Goal: Find contact information: Find contact information

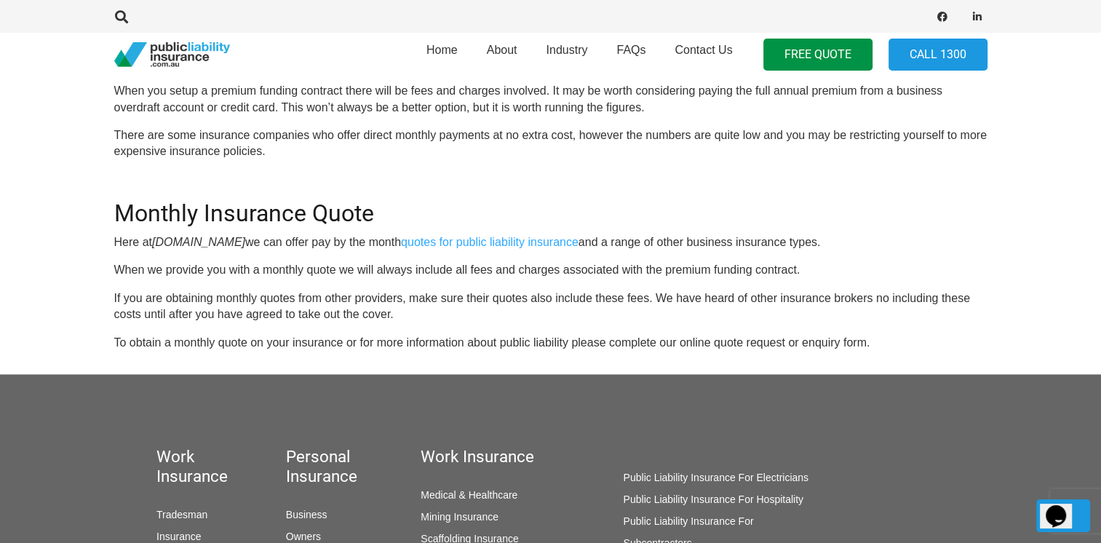
scroll to position [1090, 0]
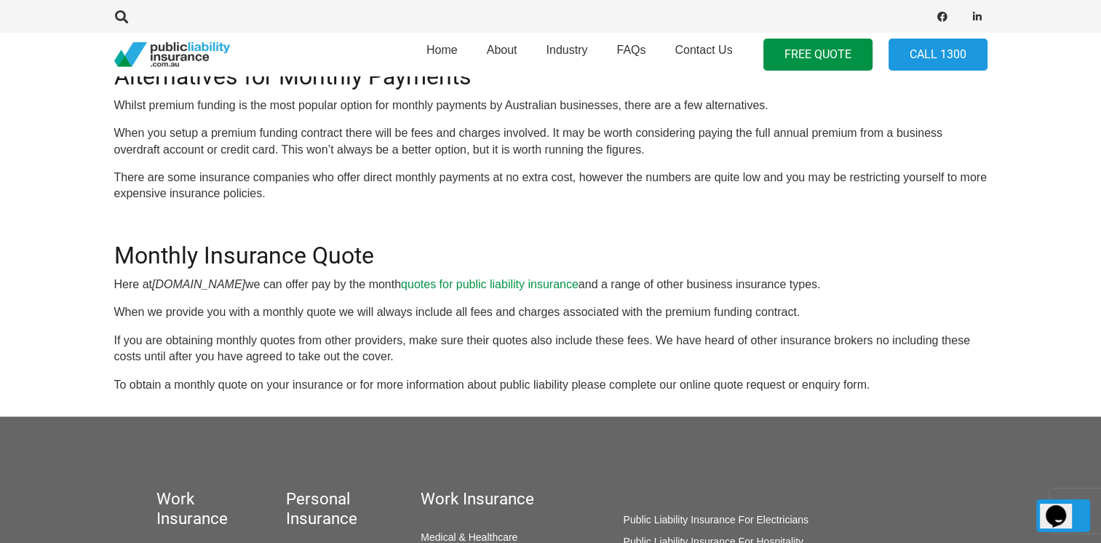
click at [575, 284] on link "quotes for public liability insurance" at bounding box center [490, 284] width 178 height 12
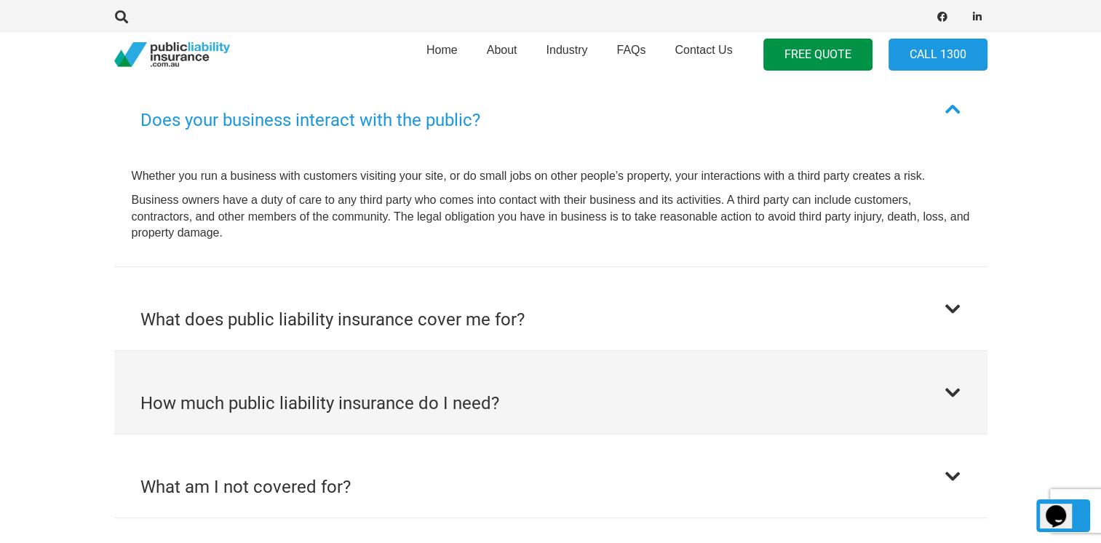
scroll to position [873, 0]
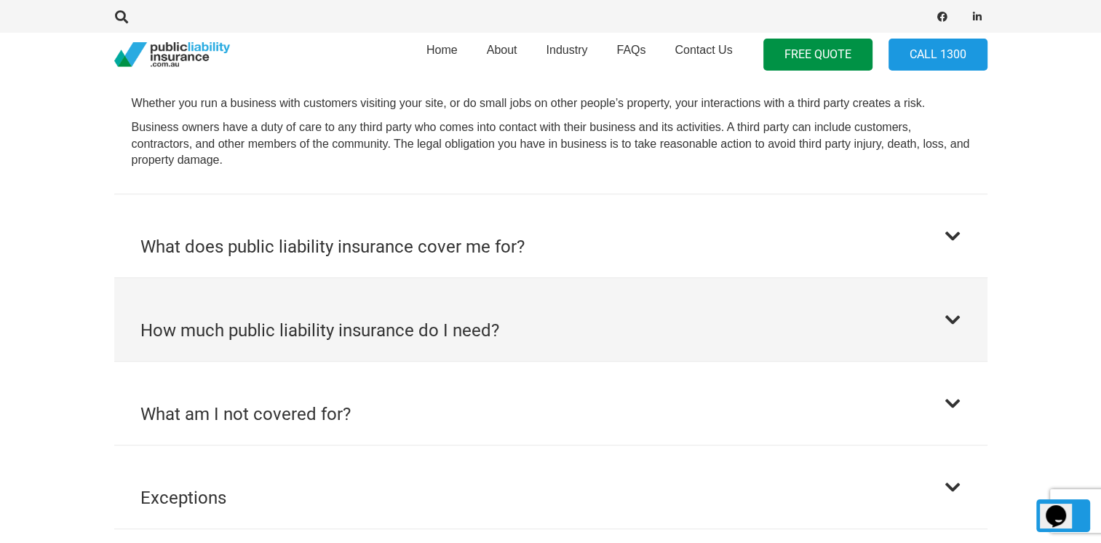
click at [955, 318] on div at bounding box center [952, 319] width 17 height 17
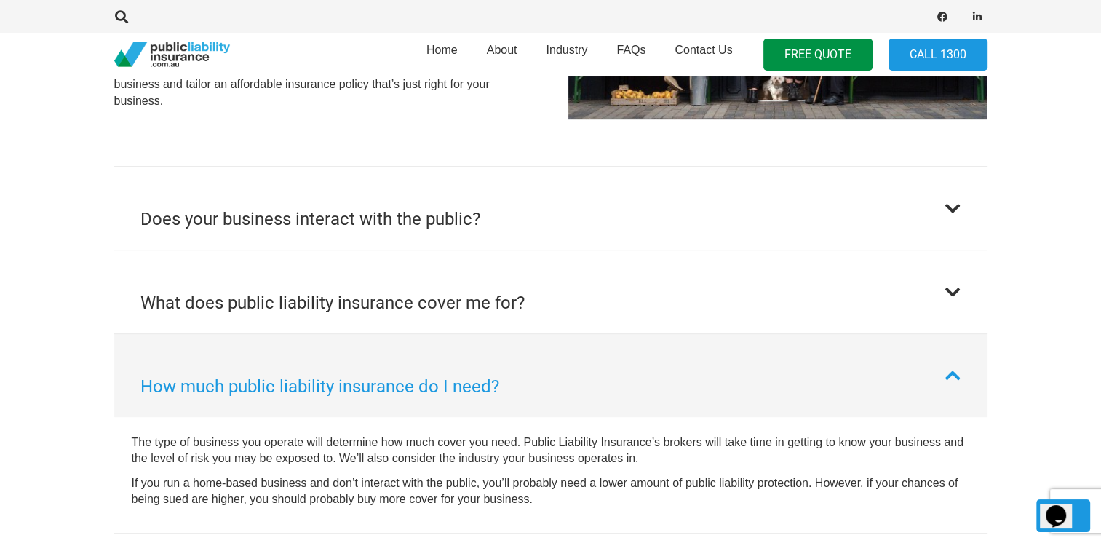
scroll to position [449, 0]
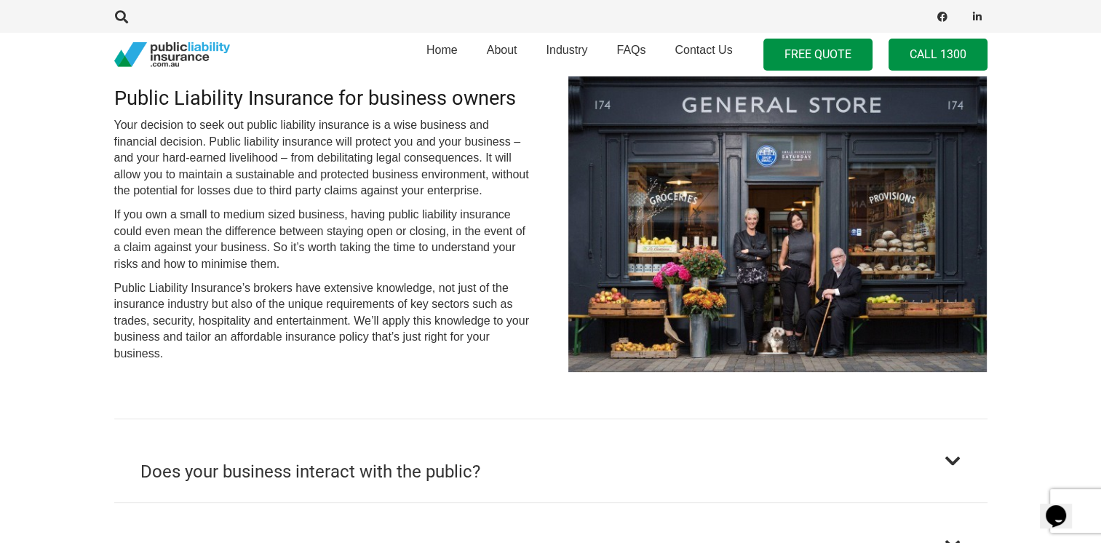
click at [937, 49] on link "Call 1300" at bounding box center [938, 55] width 99 height 33
click at [702, 51] on span "Contact Us" at bounding box center [703, 50] width 57 height 12
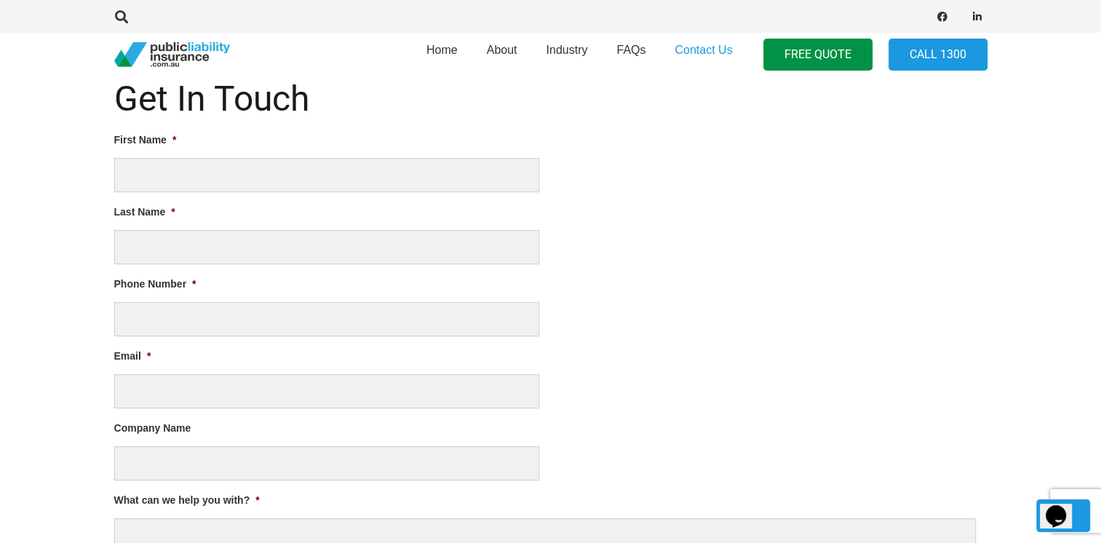
scroll to position [582, 0]
